Goal: Communication & Community: Answer question/provide support

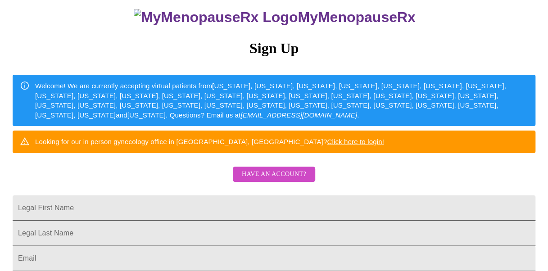
scroll to position [74, 0]
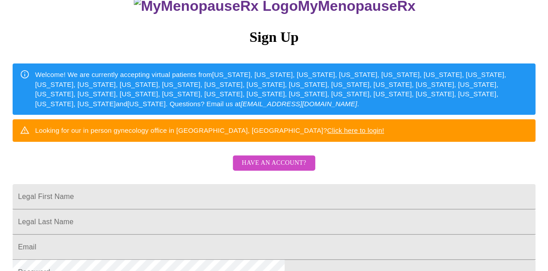
click at [266, 169] on span "Have an account?" at bounding box center [274, 163] width 64 height 11
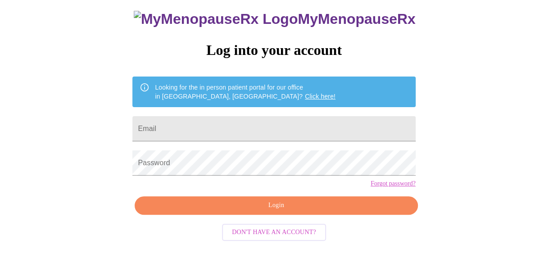
scroll to position [50, 0]
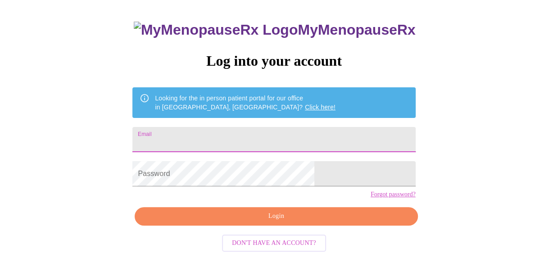
drag, startPoint x: 291, startPoint y: 132, endPoint x: 287, endPoint y: 137, distance: 6.1
click at [291, 134] on input "Email" at bounding box center [273, 139] width 283 height 25
type input "[EMAIL_ADDRESS][DOMAIN_NAME]"
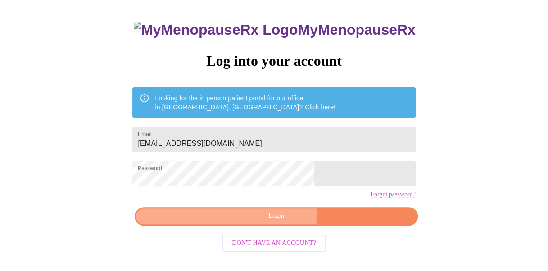
click at [247, 222] on span "Login" at bounding box center [276, 216] width 262 height 11
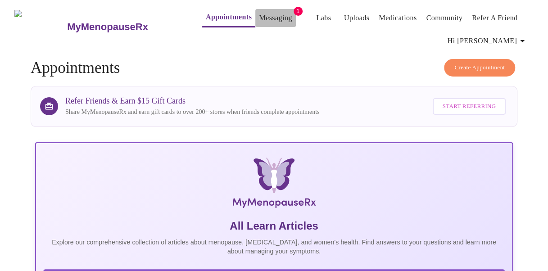
click at [262, 14] on link "Messaging" at bounding box center [275, 18] width 33 height 13
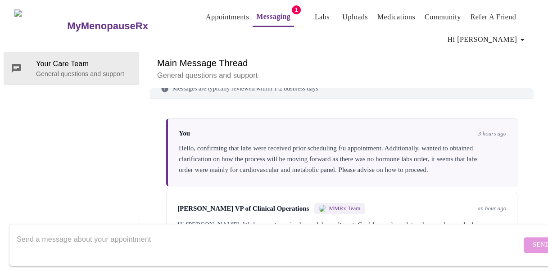
scroll to position [73, 0]
